Goal: Task Accomplishment & Management: Manage account settings

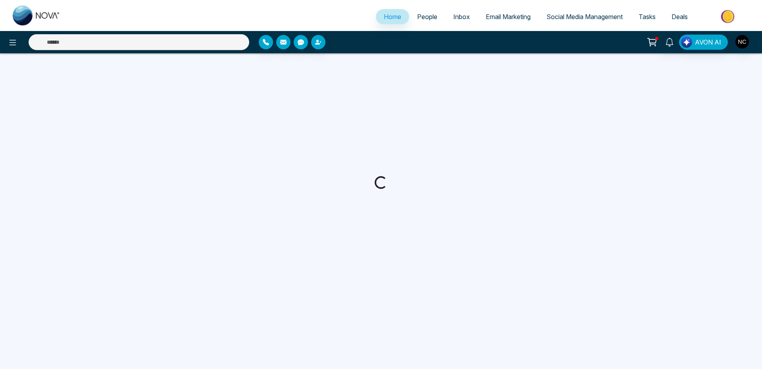
select select "*"
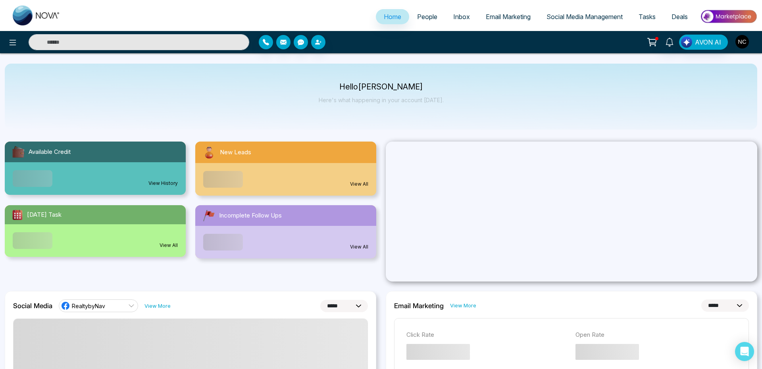
click at [740, 44] on img "button" at bounding box center [743, 42] width 14 height 14
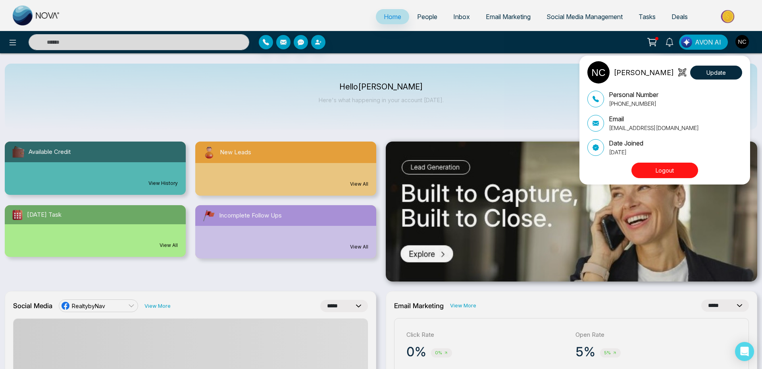
click at [657, 181] on div "[PERSON_NAME] Update Personal Number [PHONE_NUMBER] Email [EMAIL_ADDRESS][DOMAI…" at bounding box center [665, 120] width 171 height 129
click at [660, 175] on button "Logout" at bounding box center [665, 169] width 67 height 15
